Goal: Information Seeking & Learning: Learn about a topic

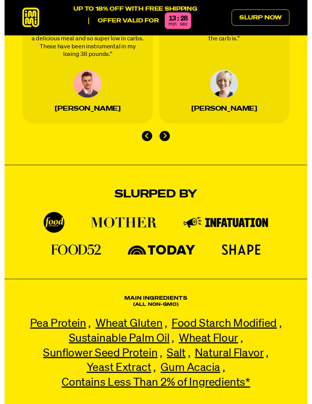
scroll to position [1260, 0]
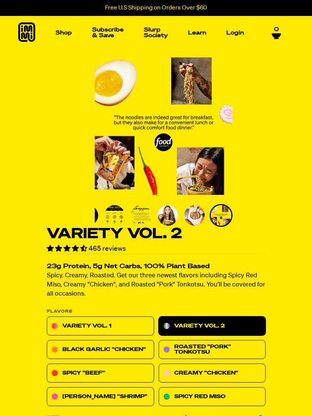
click at [142, 214] on img "Go to slide 5" at bounding box center [141, 215] width 21 height 21
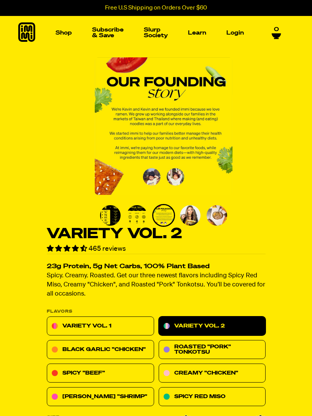
click at [192, 213] on img "Go to slide 6" at bounding box center [190, 215] width 21 height 21
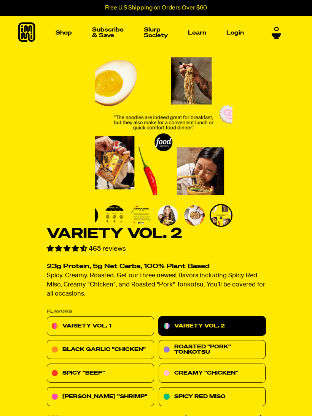
click at [222, 216] on img "Go to slide 8" at bounding box center [221, 215] width 21 height 21
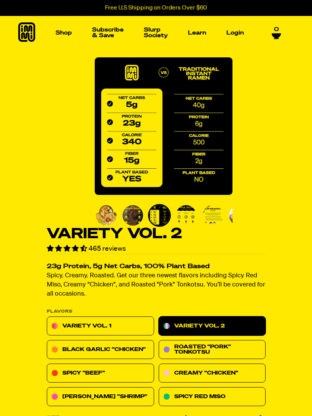
click at [135, 217] on img "Go to slide 2" at bounding box center [132, 215] width 21 height 21
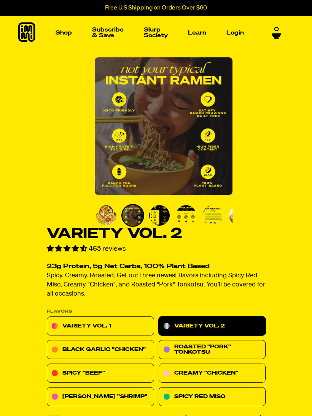
click at [161, 215] on img "Go to slide 3" at bounding box center [159, 215] width 21 height 21
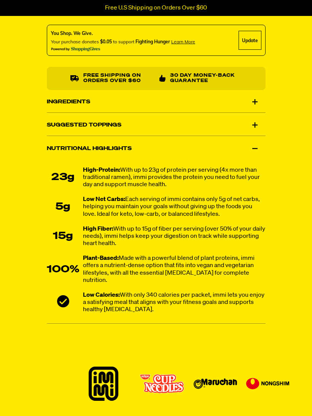
scroll to position [621, 0]
click at [254, 101] on div "Ingredients" at bounding box center [156, 102] width 219 height 21
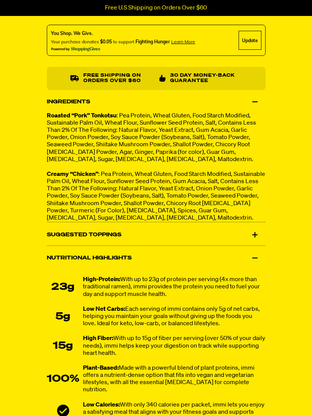
scroll to position [622, 0]
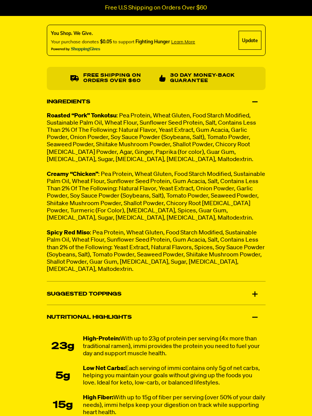
click at [256, 290] on div "Suggested Toppings" at bounding box center [156, 294] width 219 height 21
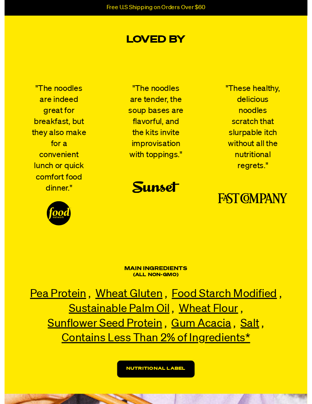
scroll to position [1997, 0]
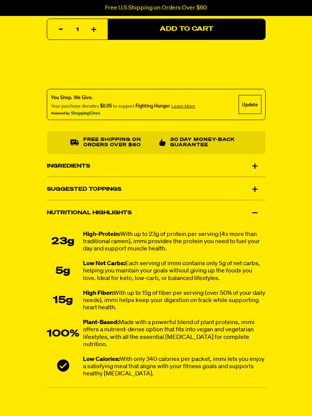
scroll to position [563, 0]
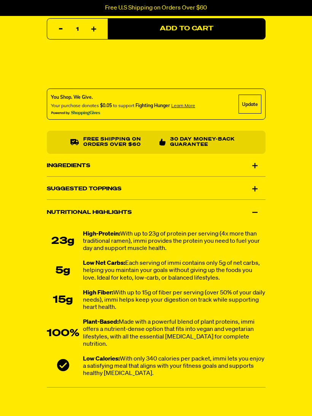
click at [255, 164] on div "Ingredients" at bounding box center [156, 165] width 219 height 21
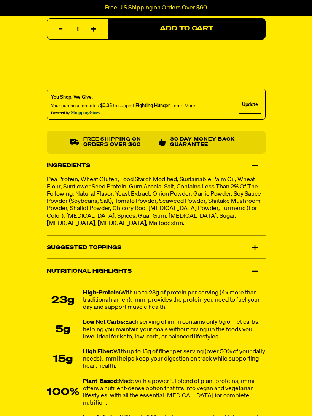
click at [253, 165] on div "Ingredients" at bounding box center [156, 165] width 219 height 21
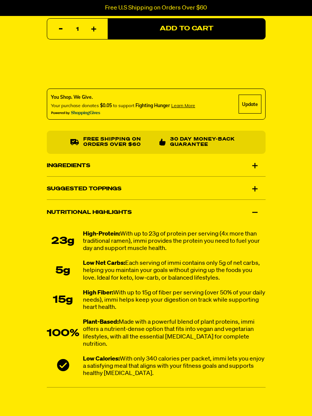
click at [257, 187] on div "Suggested Toppings" at bounding box center [156, 188] width 219 height 21
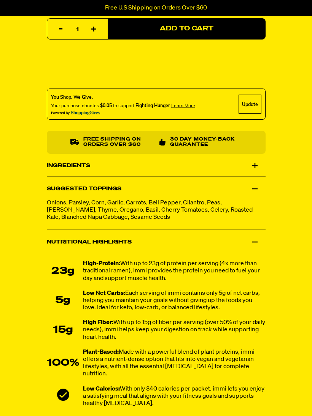
click at [257, 187] on div "Suggested Toppings" at bounding box center [156, 188] width 219 height 21
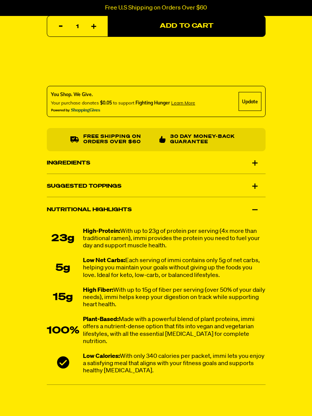
scroll to position [565, 0]
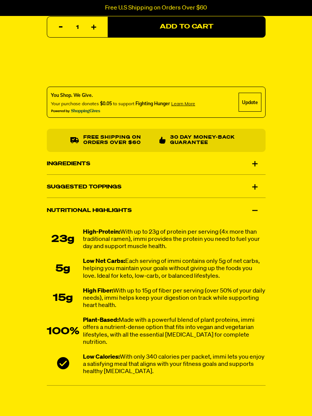
click at [256, 184] on div "Suggested Toppings" at bounding box center [156, 186] width 219 height 21
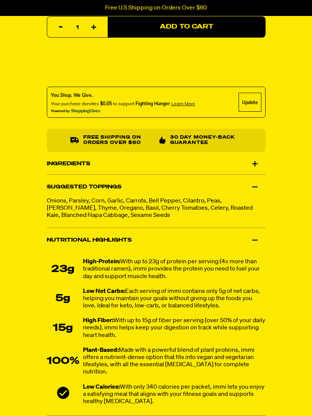
click at [251, 188] on div "Suggested Toppings" at bounding box center [156, 186] width 219 height 21
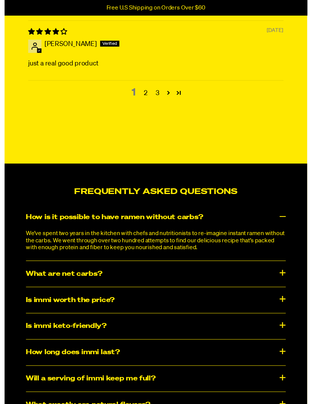
scroll to position [3771, 0]
